Goal: Check status: Check status

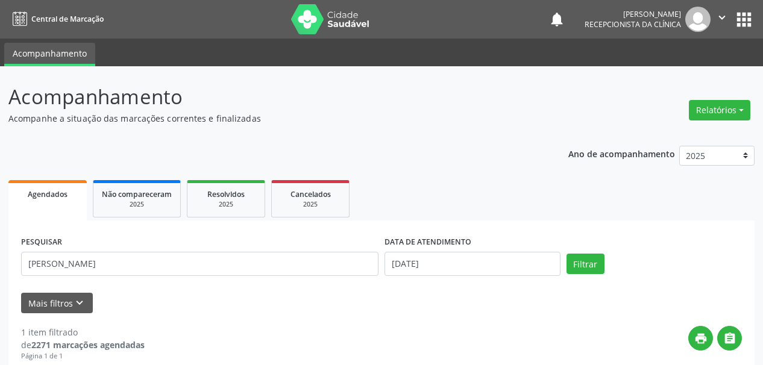
click at [0, 86] on div "Acompanhamento Acompanhe a situação das marcações correntes e finalizadas Relat…" at bounding box center [381, 305] width 763 height 479
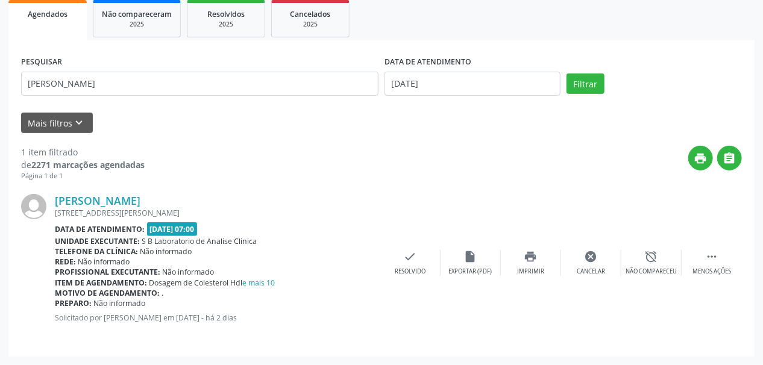
scroll to position [180, 0]
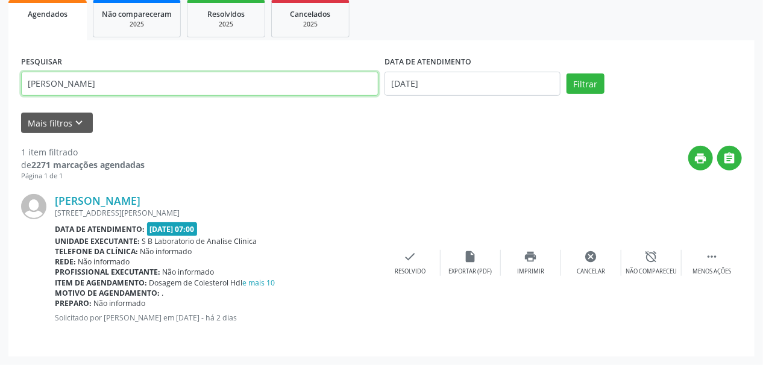
type input "[PERSON_NAME]"
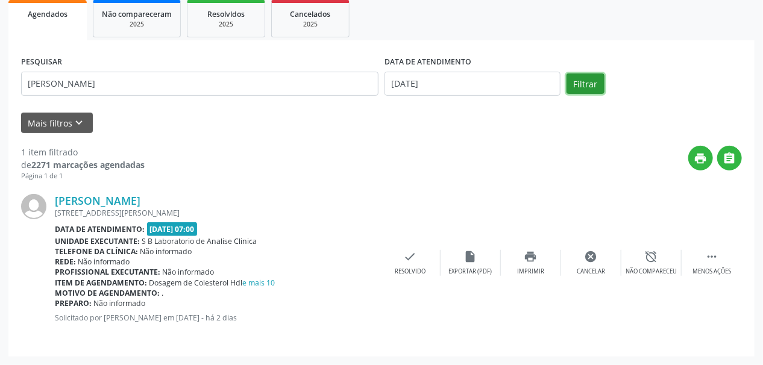
click at [576, 80] on button "Filtrar" at bounding box center [585, 83] width 38 height 20
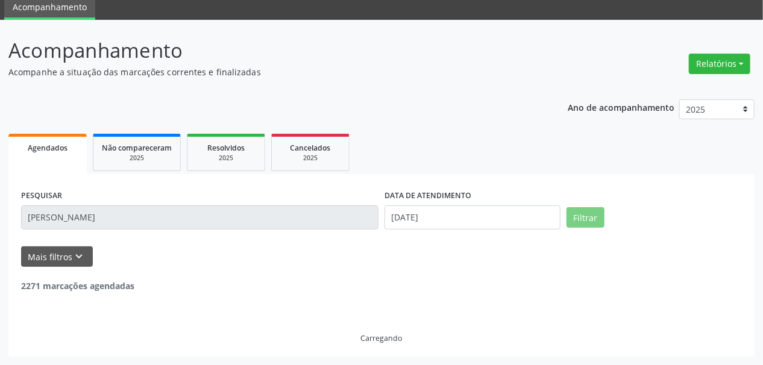
scroll to position [46, 0]
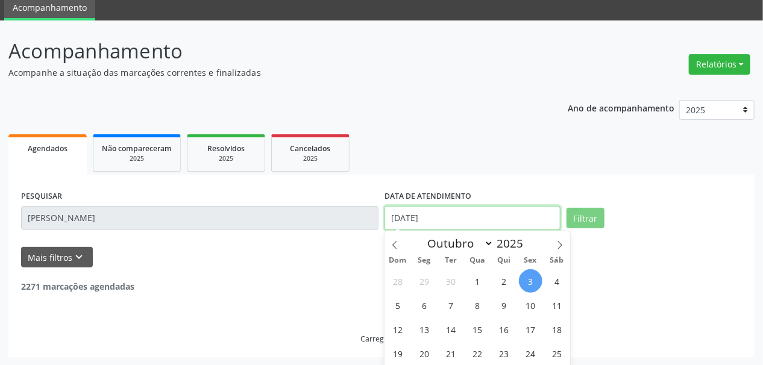
click at [400, 208] on body "Central de Marcação notifications [PERSON_NAME] Recepcionista da clínica  Conf…" at bounding box center [381, 136] width 763 height 365
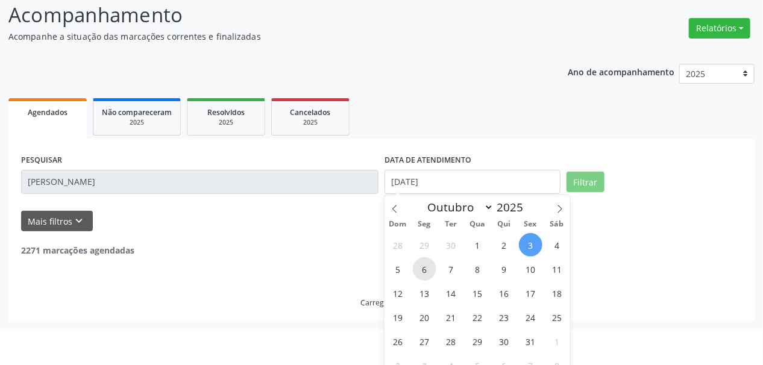
click at [420, 267] on span "6" at bounding box center [424, 268] width 23 height 23
type input "[DATE]"
click at [420, 267] on span "6" at bounding box center [424, 268] width 23 height 23
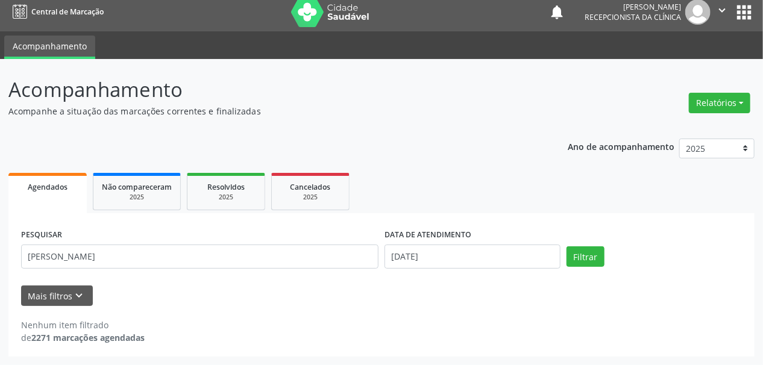
scroll to position [7, 0]
click at [578, 257] on button "Filtrar" at bounding box center [585, 256] width 38 height 20
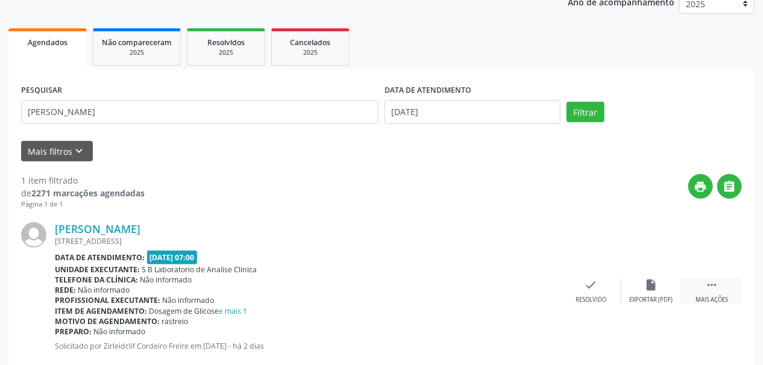
click at [708, 284] on icon "" at bounding box center [711, 284] width 13 height 13
click at [522, 292] on div "print Imprimir" at bounding box center [531, 291] width 60 height 26
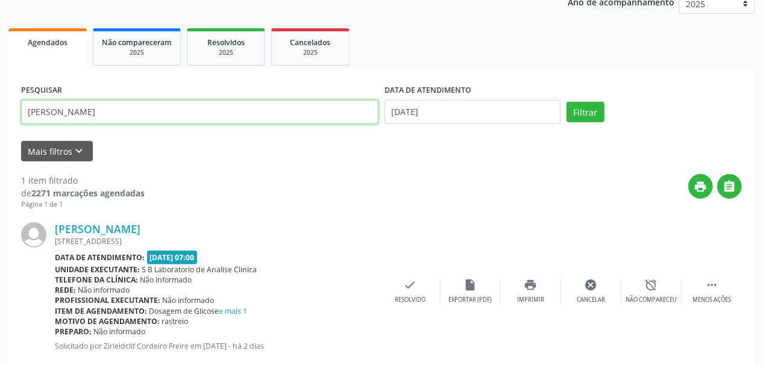
click at [121, 101] on input "[PERSON_NAME]" at bounding box center [199, 112] width 357 height 24
drag, startPoint x: 12, startPoint y: 108, endPoint x: 0, endPoint y: 108, distance: 12.0
click at [0, 108] on div "Acompanhamento Acompanhe a situação das marcações correntes e finalizadas Relat…" at bounding box center [381, 153] width 763 height 479
click at [566, 102] on button "Filtrar" at bounding box center [585, 112] width 38 height 20
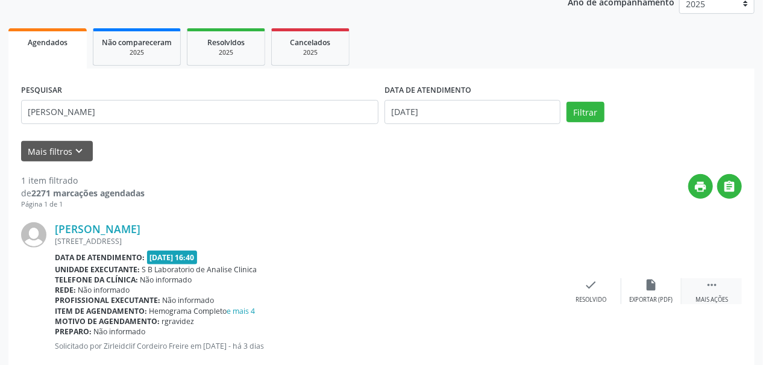
click at [719, 290] on div " Mais ações" at bounding box center [711, 291] width 60 height 26
click at [528, 288] on icon "print" at bounding box center [530, 284] width 13 height 13
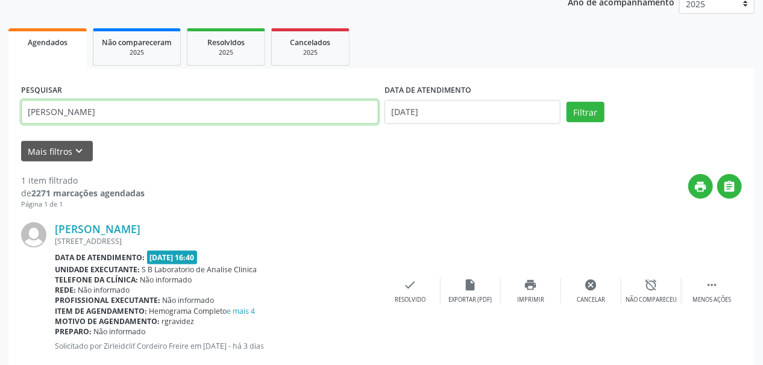
drag, startPoint x: 134, startPoint y: 110, endPoint x: 0, endPoint y: 125, distance: 135.2
click at [0, 125] on div "Acompanhamento Acompanhe a situação das marcações correntes e finalizadas Relat…" at bounding box center [381, 153] width 763 height 479
type input "[PERSON_NAME]"
click at [566, 102] on button "Filtrar" at bounding box center [585, 112] width 38 height 20
